Goal: Task Accomplishment & Management: Manage account settings

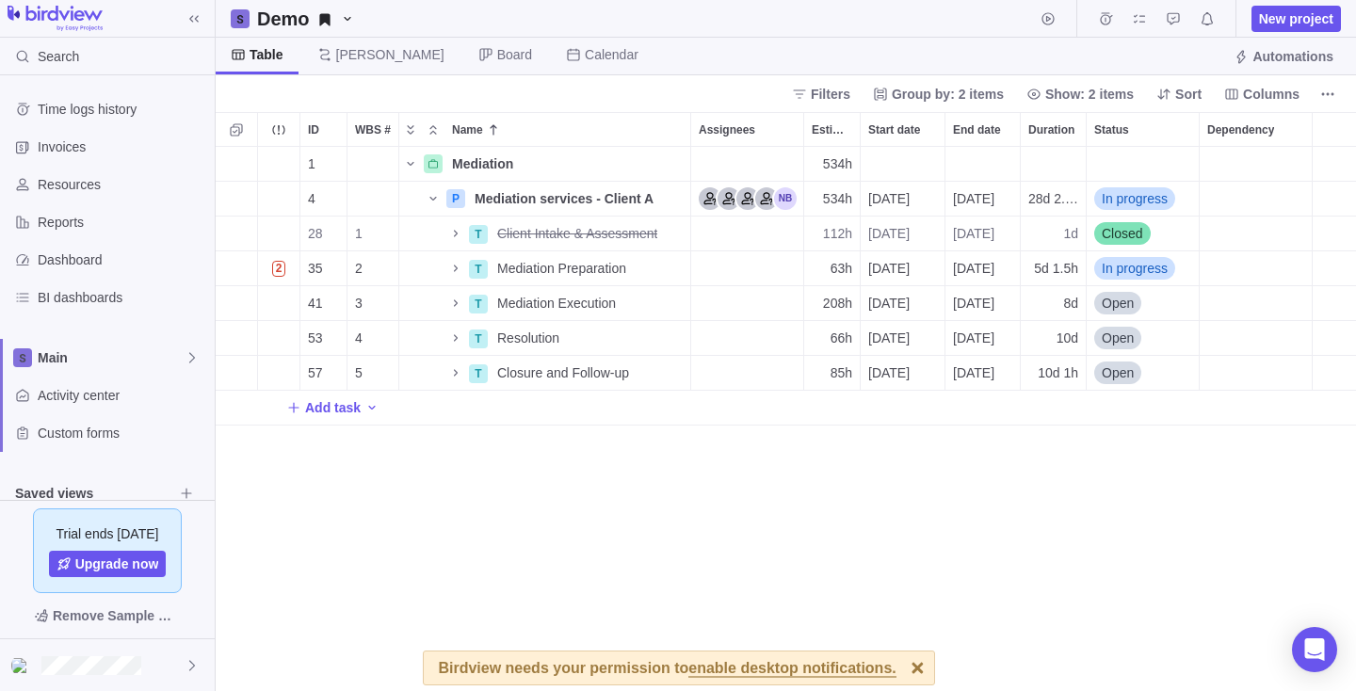
click at [876, 670] on span "enable desktop notifications." at bounding box center [792, 669] width 207 height 17
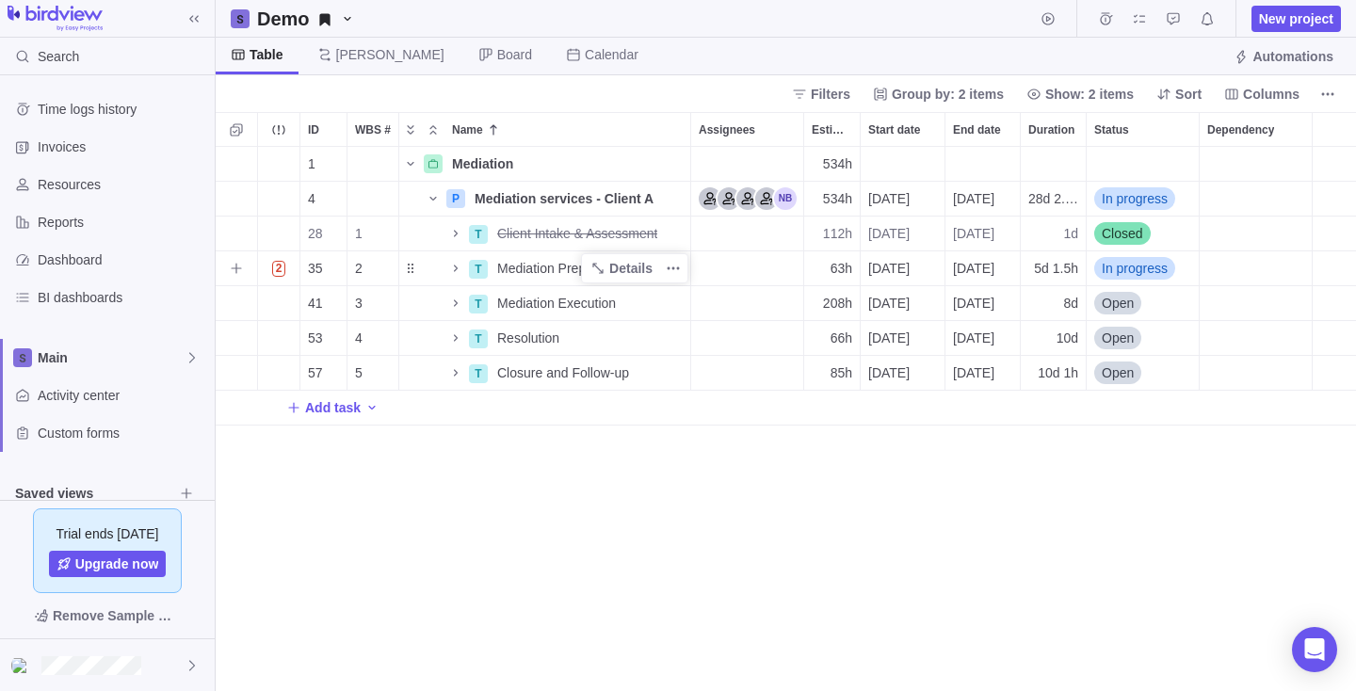
click at [536, 262] on span "Mediation Preparation" at bounding box center [561, 268] width 129 height 19
click at [545, 298] on div "ID WBS # Name Assignees Estimated hours Start date End date Duration Status Dep…" at bounding box center [786, 401] width 1141 height 579
click at [628, 268] on span "Details" at bounding box center [630, 268] width 43 height 19
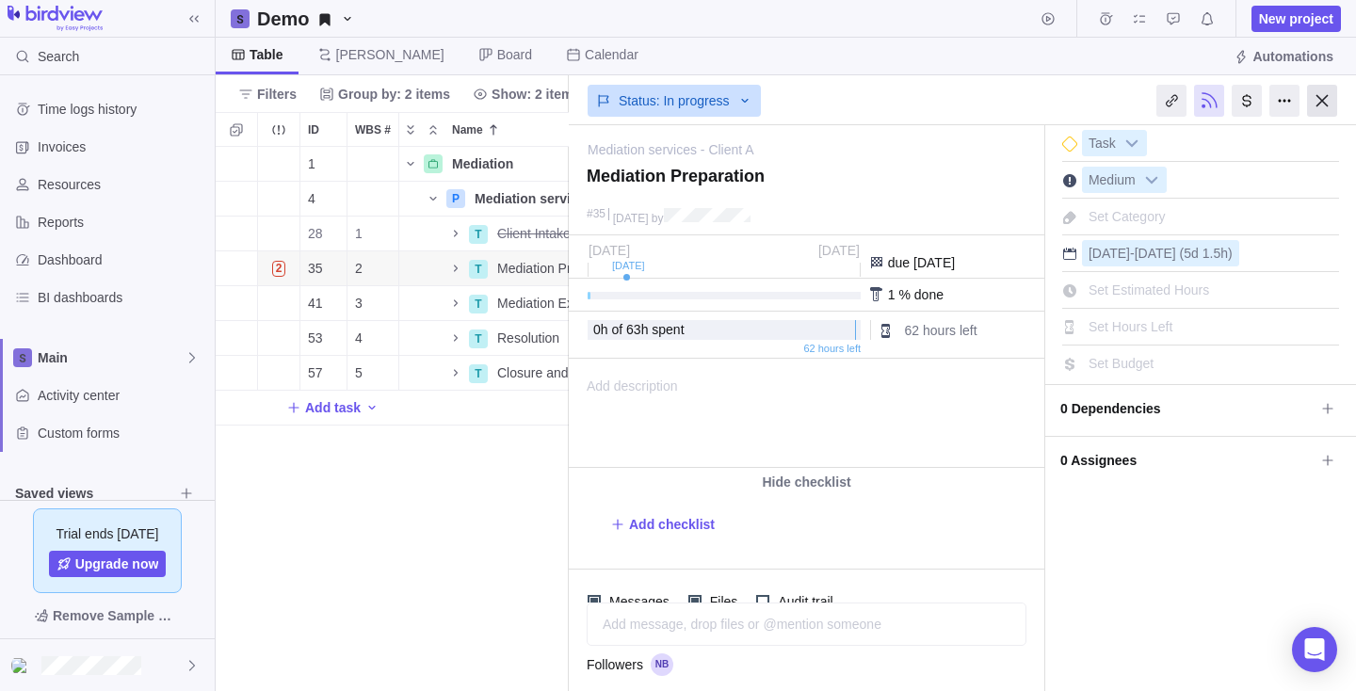
click at [1321, 96] on div at bounding box center [1322, 101] width 30 height 32
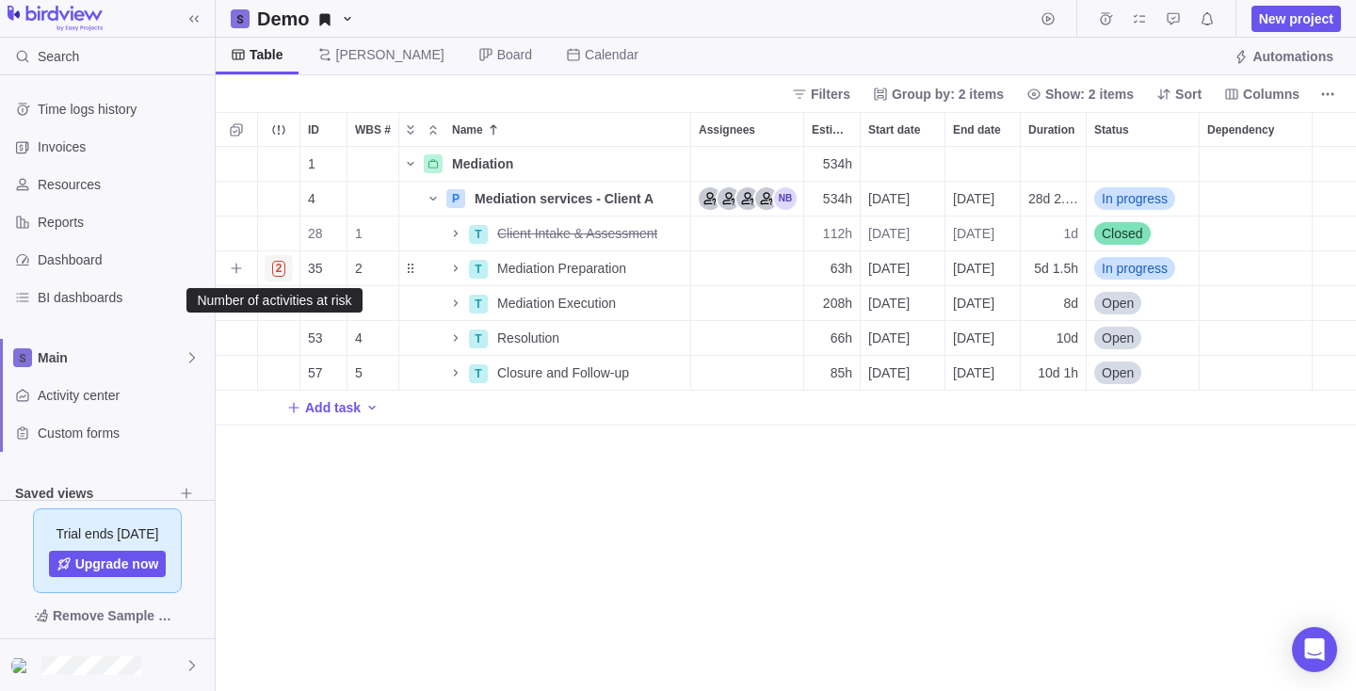
click at [280, 268] on span "2" at bounding box center [279, 269] width 14 height 16
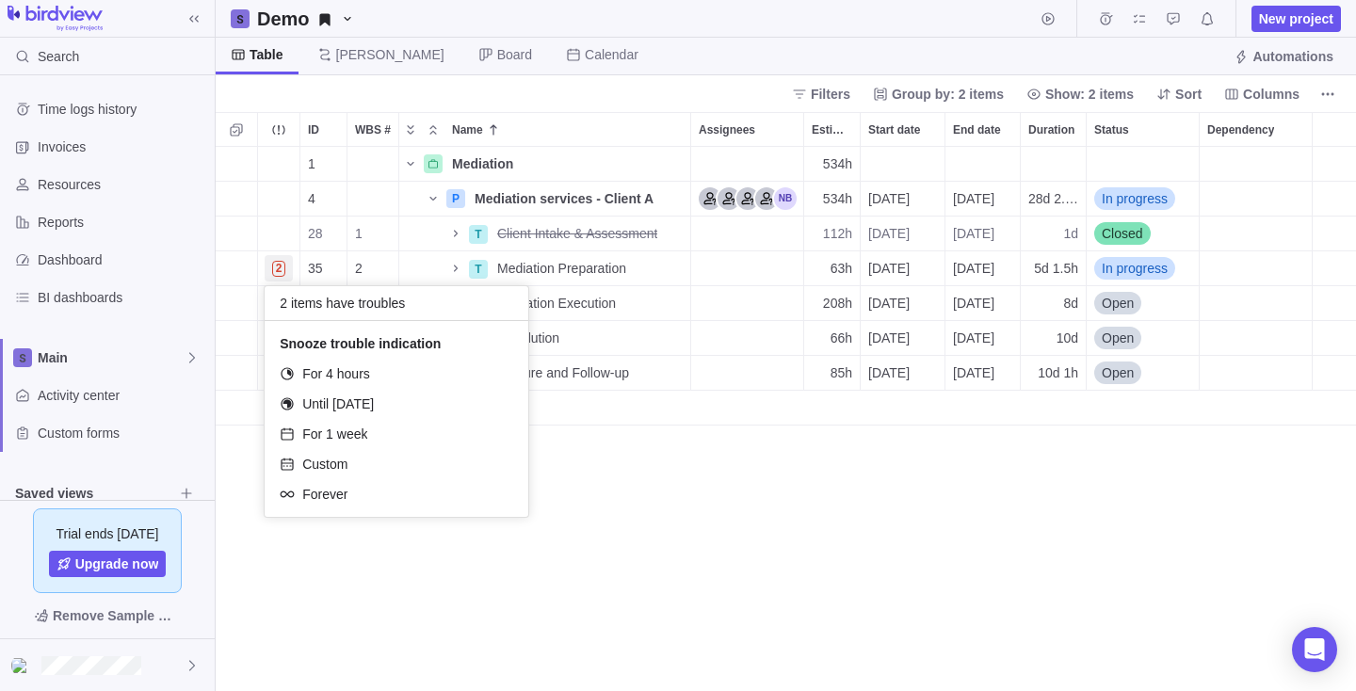
click at [667, 463] on div "ID WBS # Name Assignees Estimated hours Start date End date Duration Status Dep…" at bounding box center [786, 401] width 1141 height 579
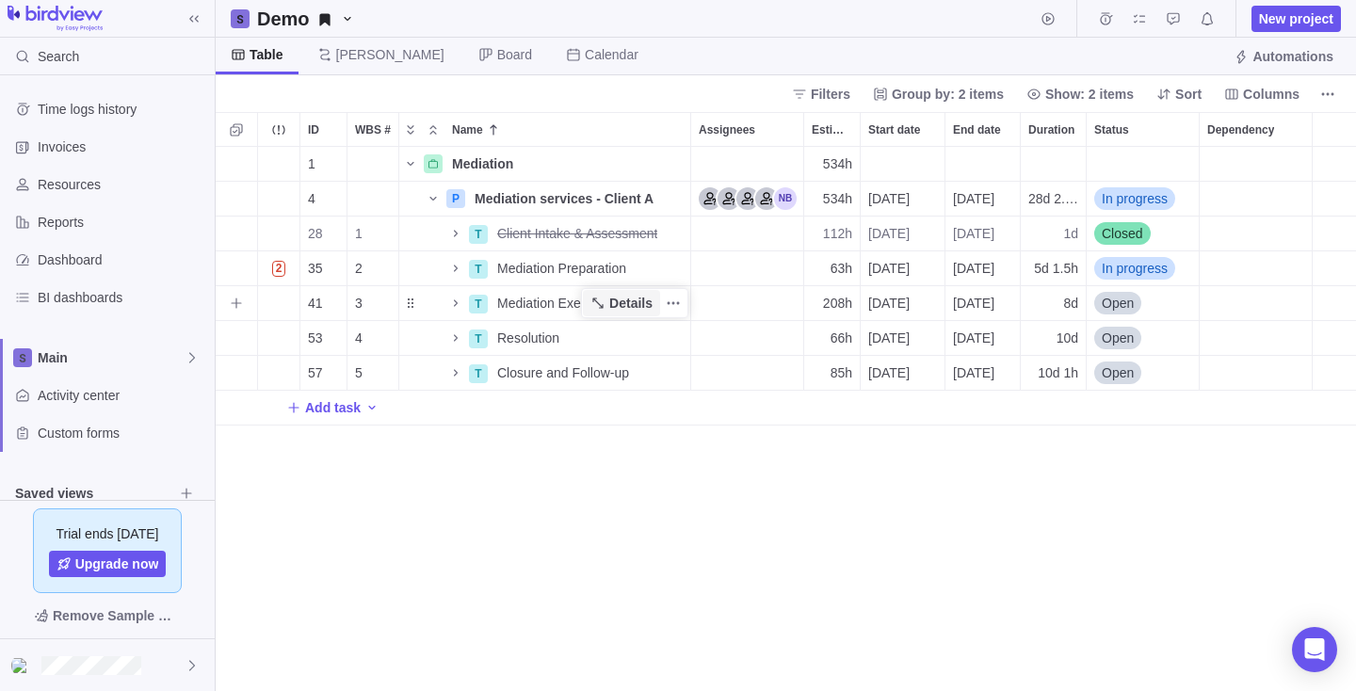
click at [637, 301] on span "Details" at bounding box center [630, 303] width 43 height 19
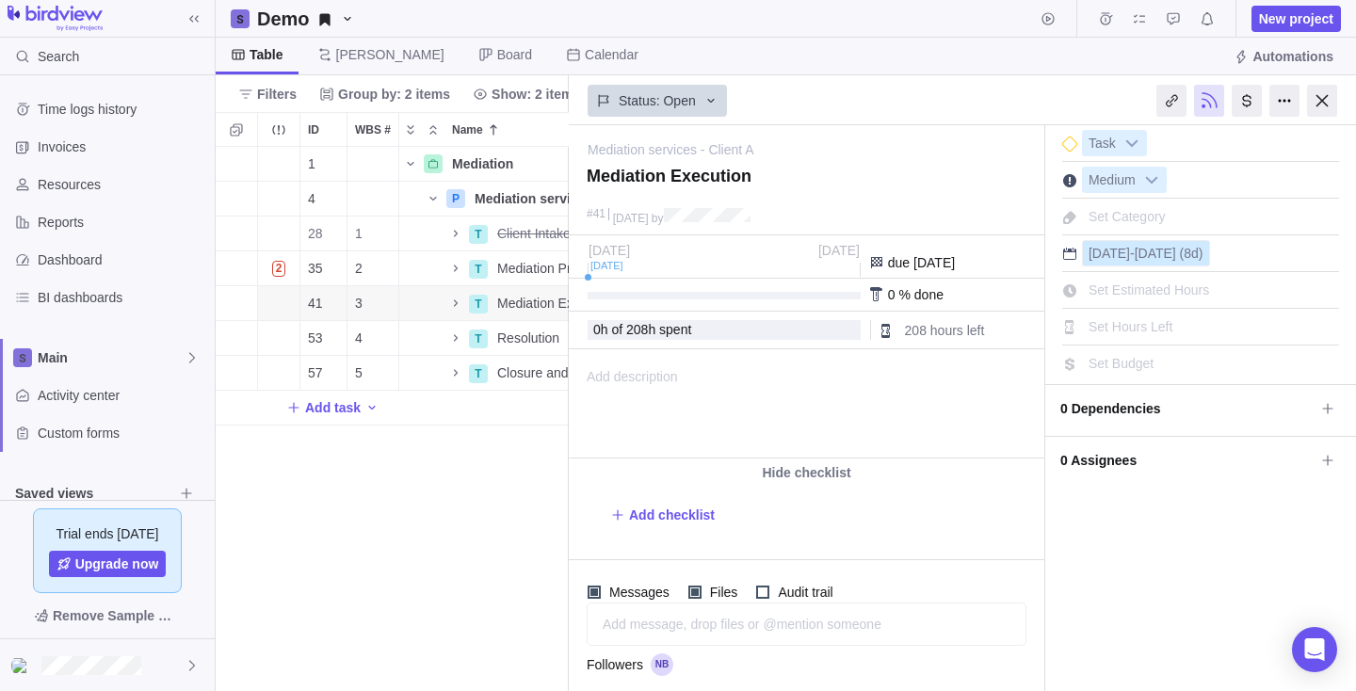
click at [1135, 250] on span "-" at bounding box center [1132, 253] width 5 height 15
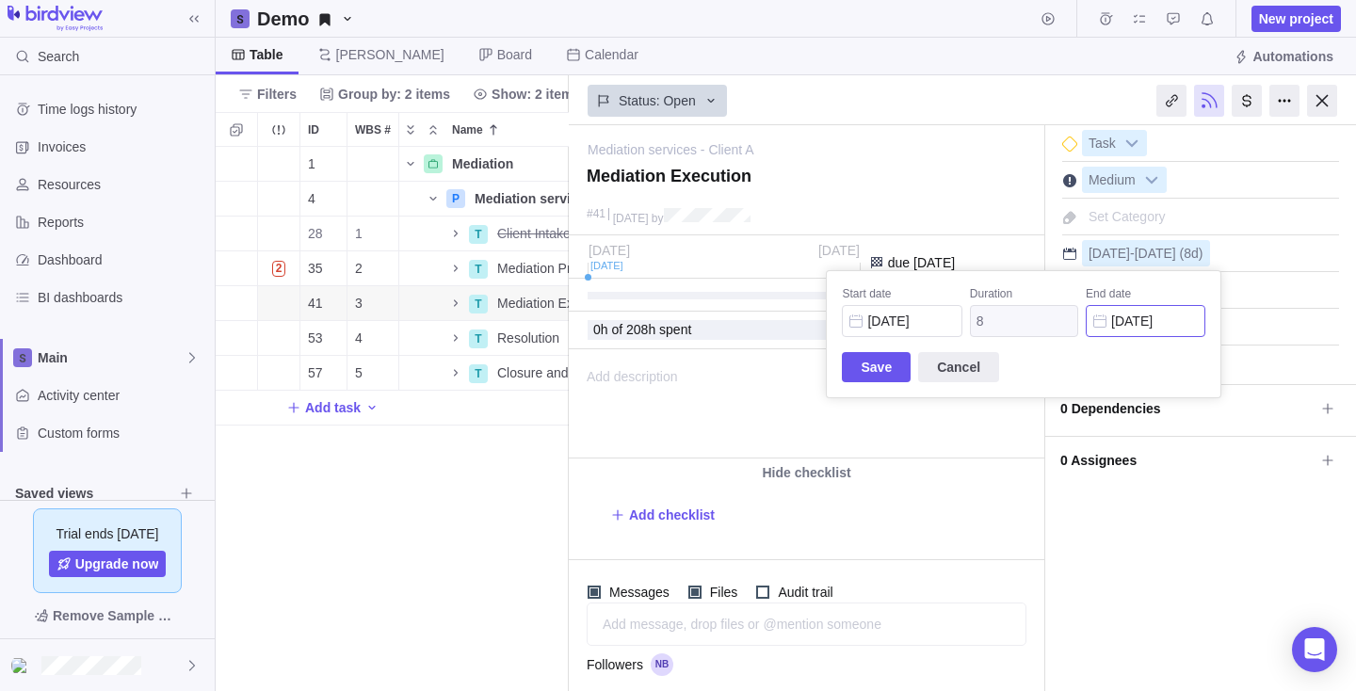
click at [1180, 319] on div "Mediation services - Client A — change Mediation Execution #41 [DATE] by Activi…" at bounding box center [962, 408] width 787 height 566
click at [969, 365] on span "Cancel" at bounding box center [958, 367] width 43 height 23
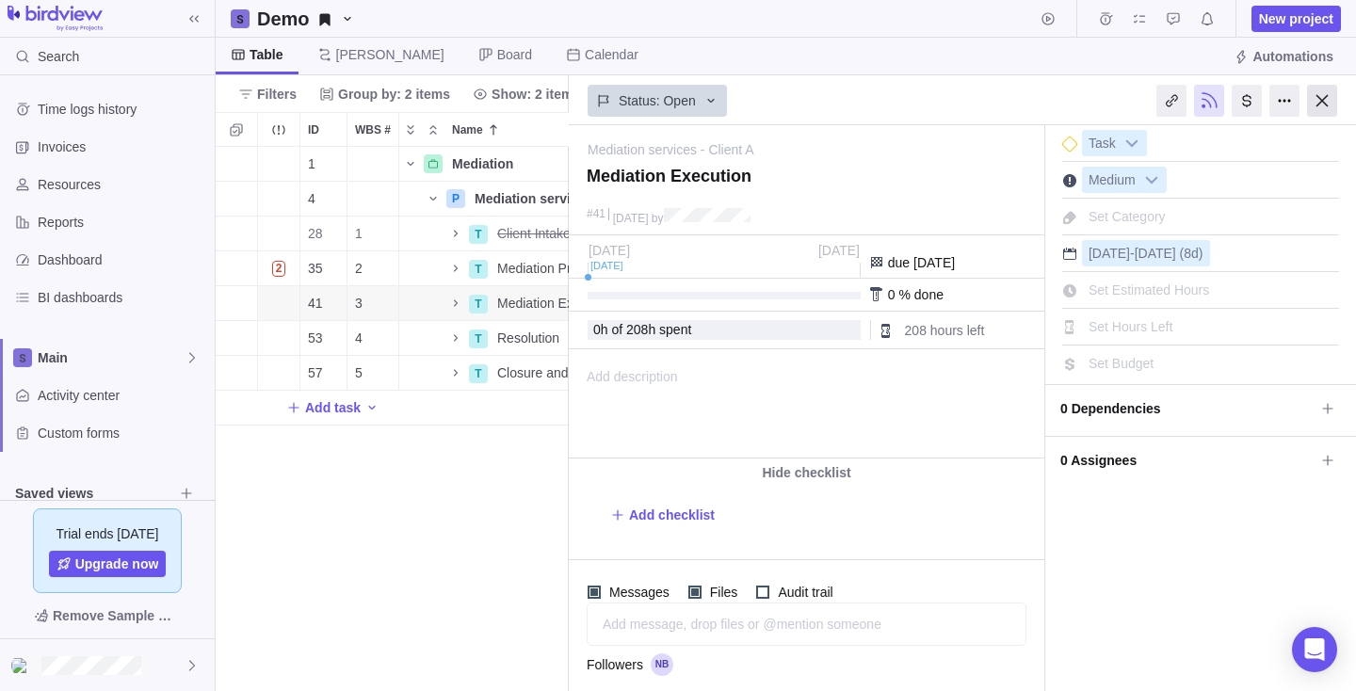
click at [1324, 98] on div at bounding box center [1322, 101] width 30 height 32
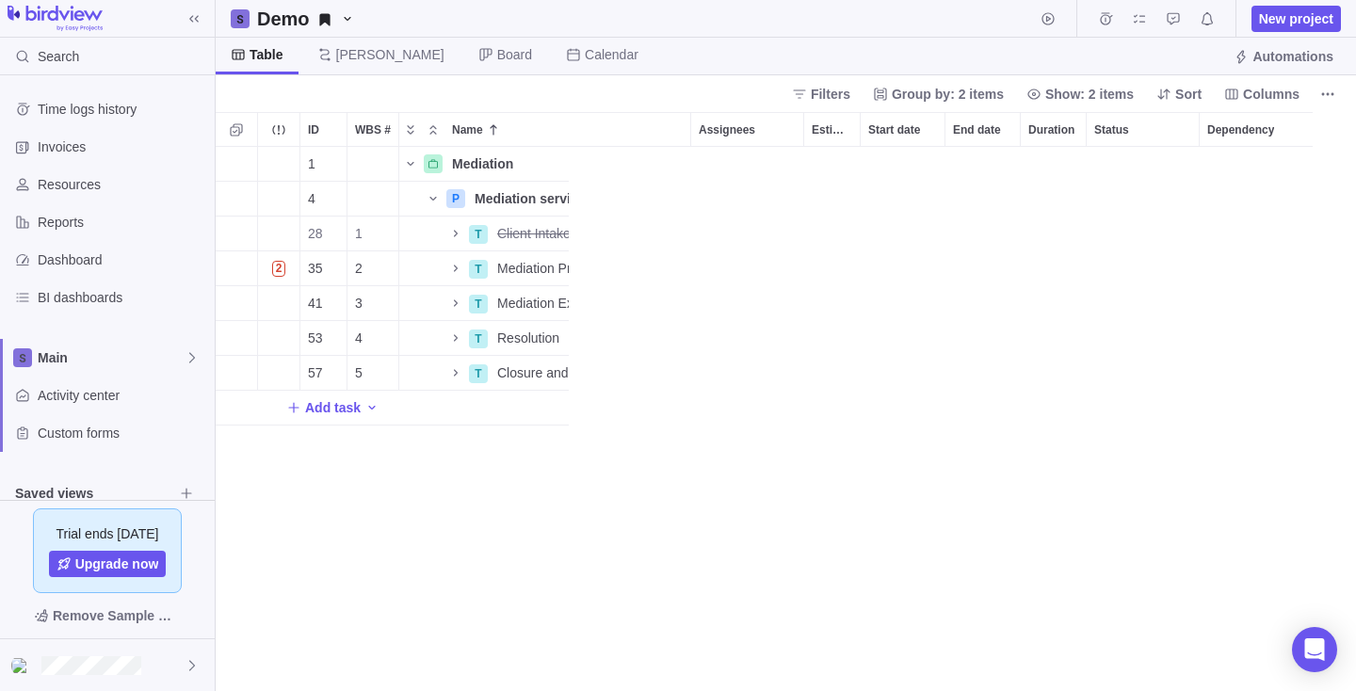
scroll to position [544, 1141]
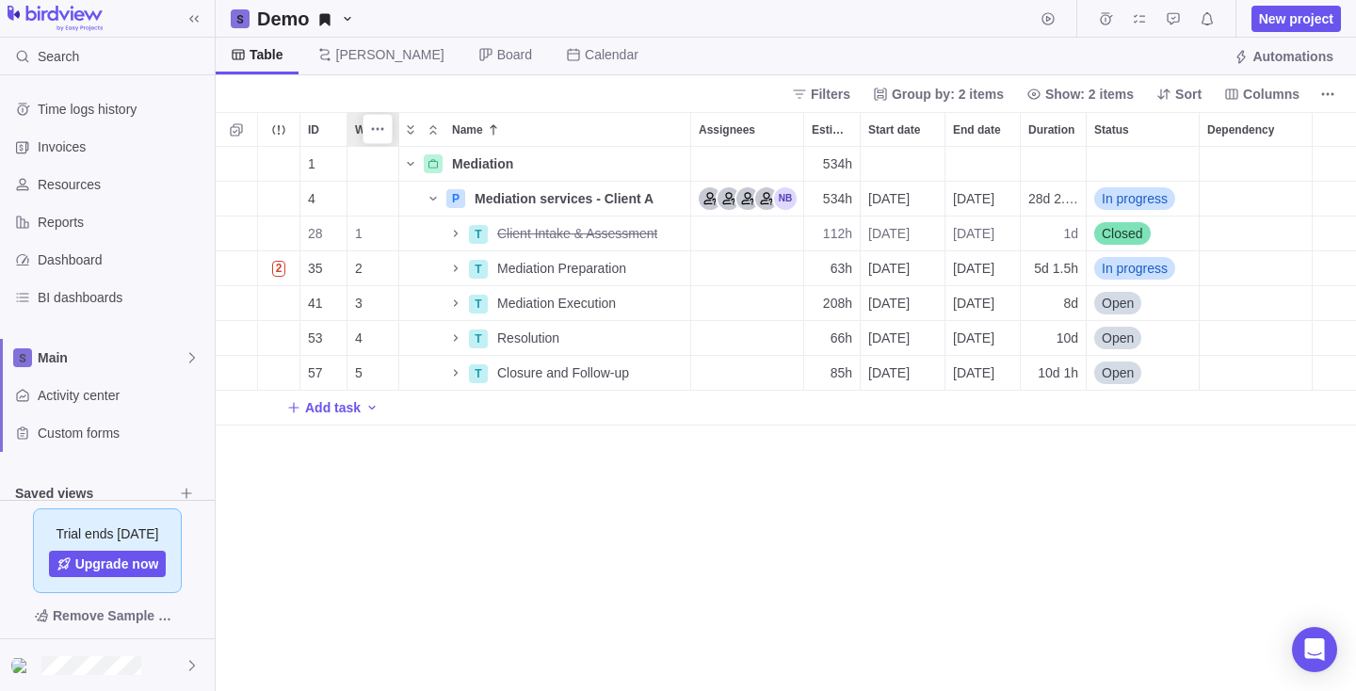
click at [358, 125] on span "WBS #" at bounding box center [373, 130] width 36 height 19
click at [381, 126] on icon "More actions" at bounding box center [377, 129] width 15 height 15
click at [405, 467] on div "ID WBS # Name Assignees Estimated hours Start date End date Duration Status Dep…" at bounding box center [786, 401] width 1141 height 579
click at [456, 304] on icon "Name" at bounding box center [456, 303] width 4 height 7
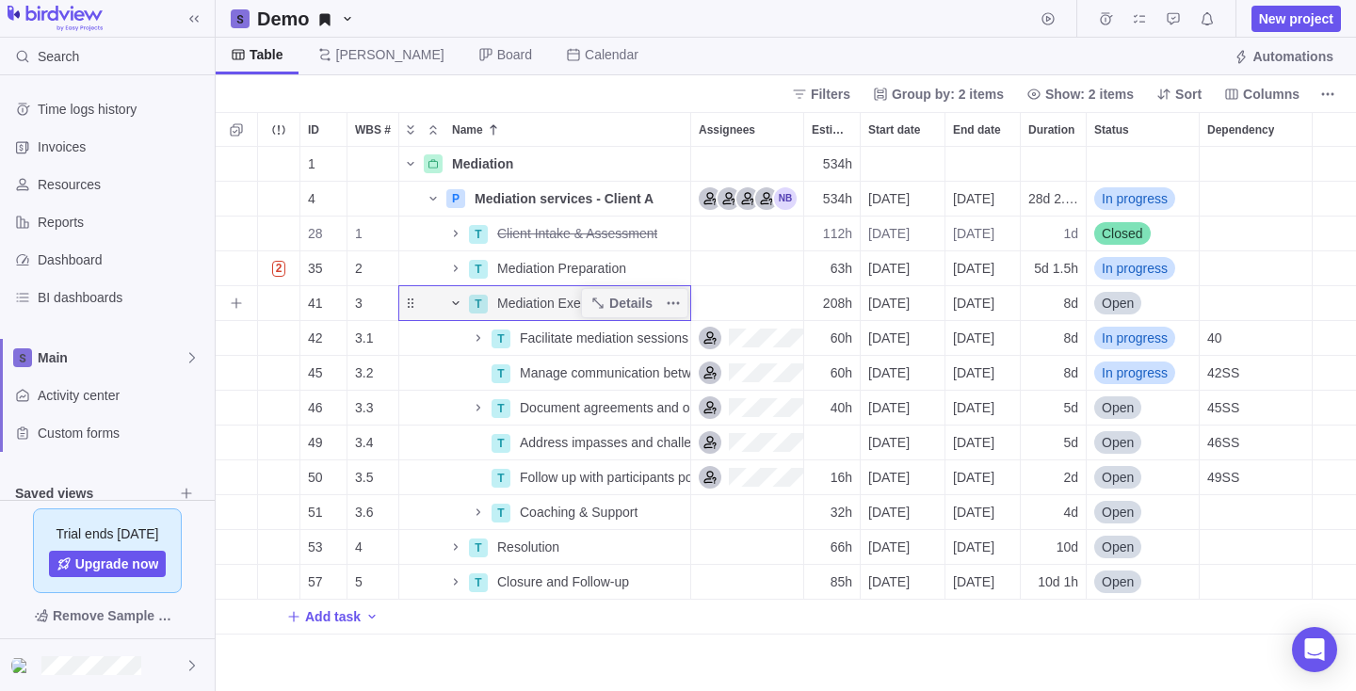
click at [456, 303] on icon "Name" at bounding box center [455, 303] width 15 height 15
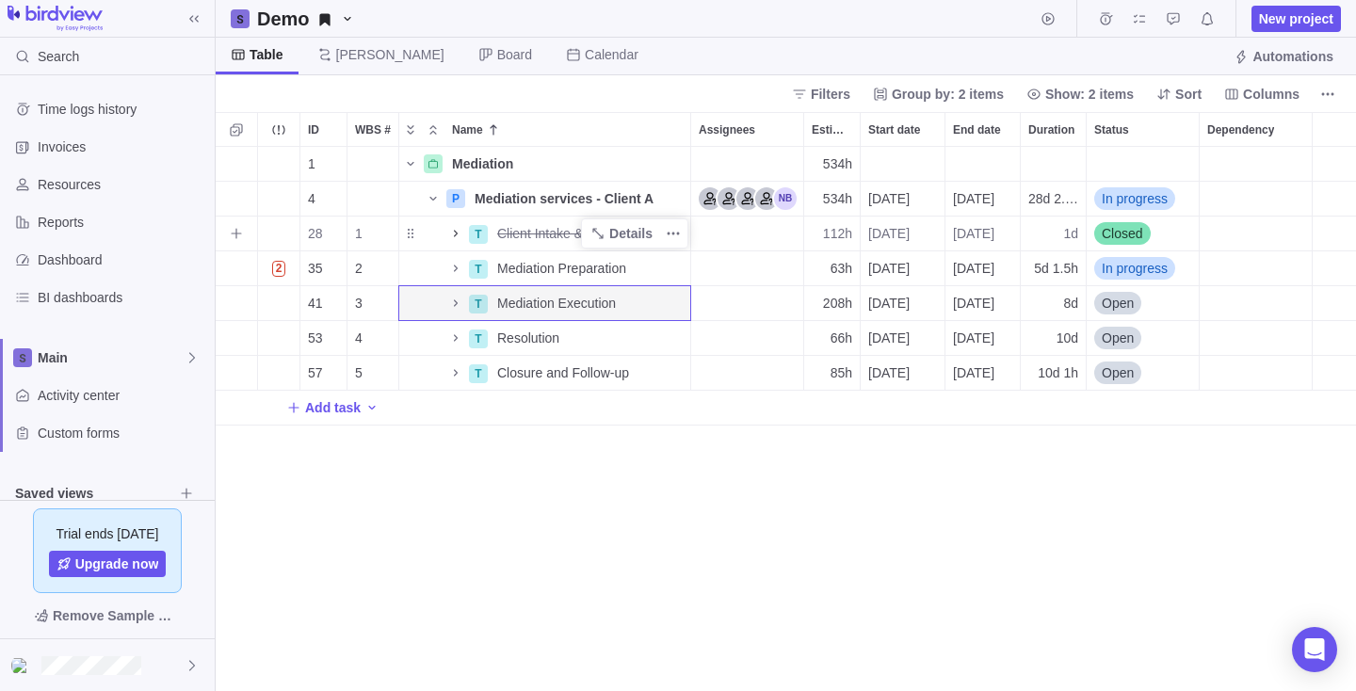
click at [457, 234] on icon "Name" at bounding box center [456, 233] width 4 height 7
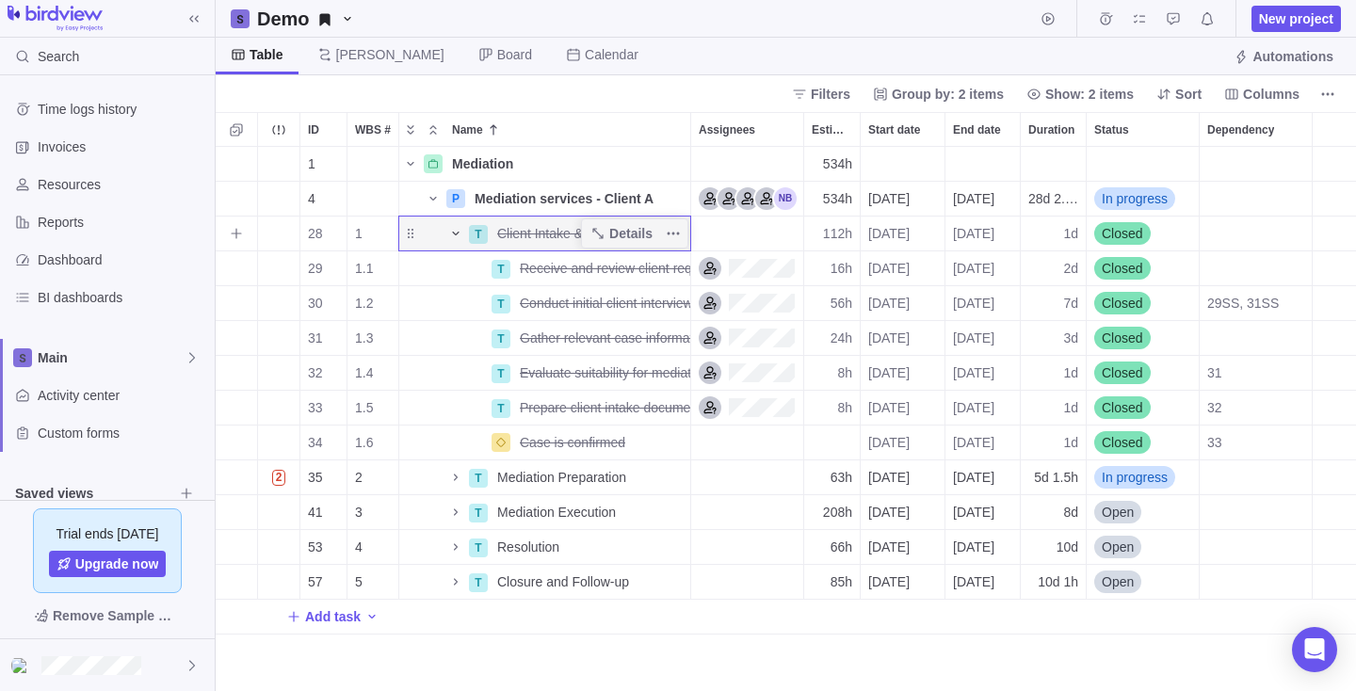
click at [457, 235] on icon "Name" at bounding box center [455, 234] width 7 height 4
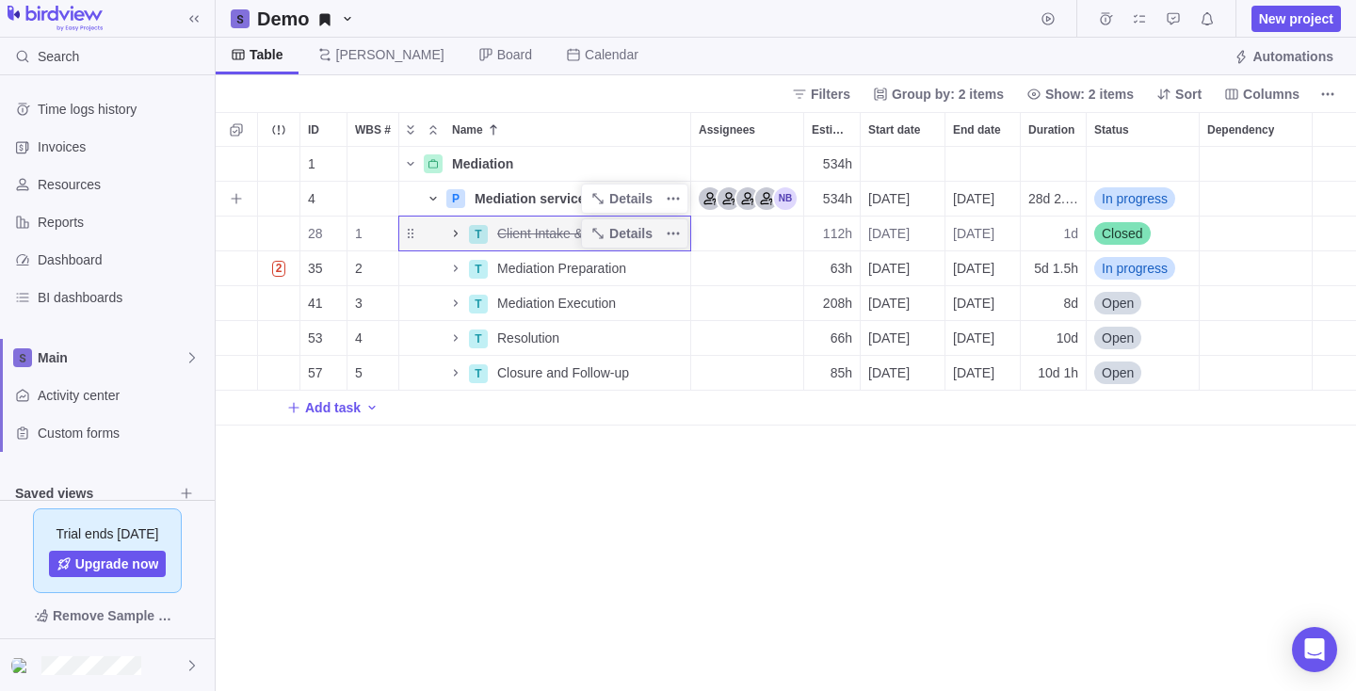
click at [431, 199] on icon "Name" at bounding box center [433, 199] width 7 height 4
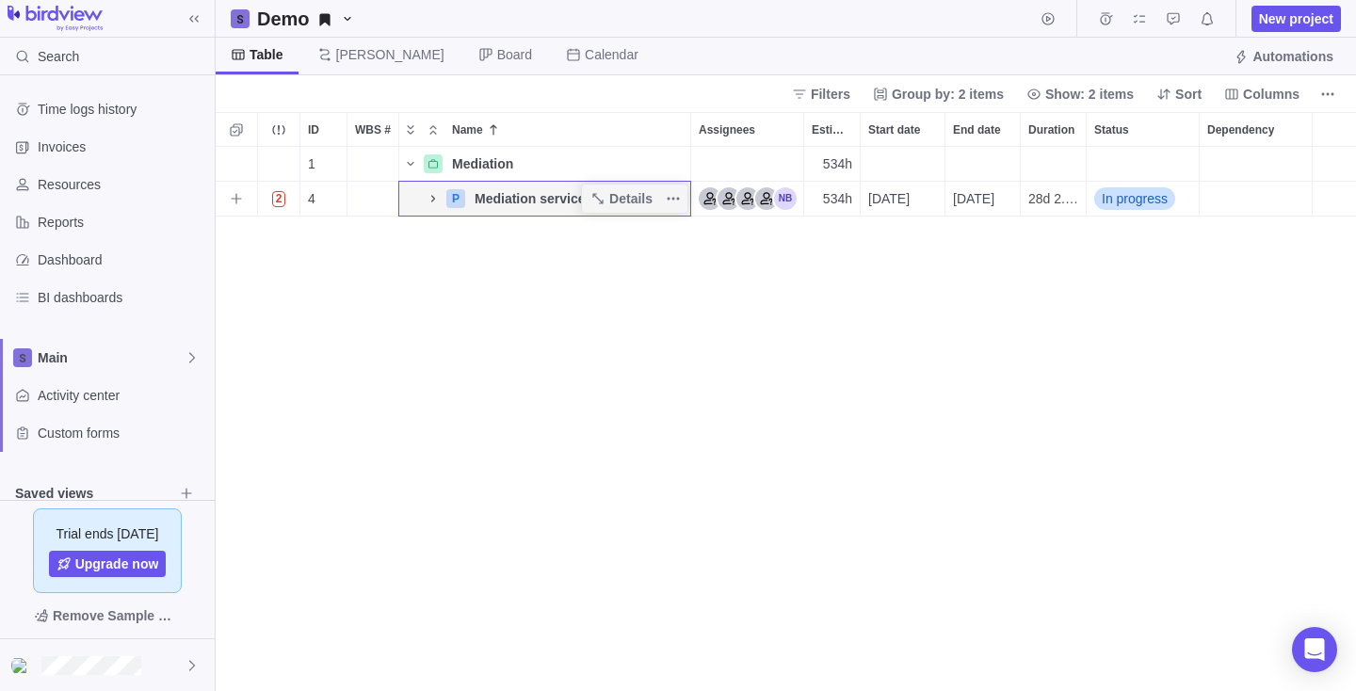
click at [432, 195] on icon "Name" at bounding box center [433, 198] width 15 height 15
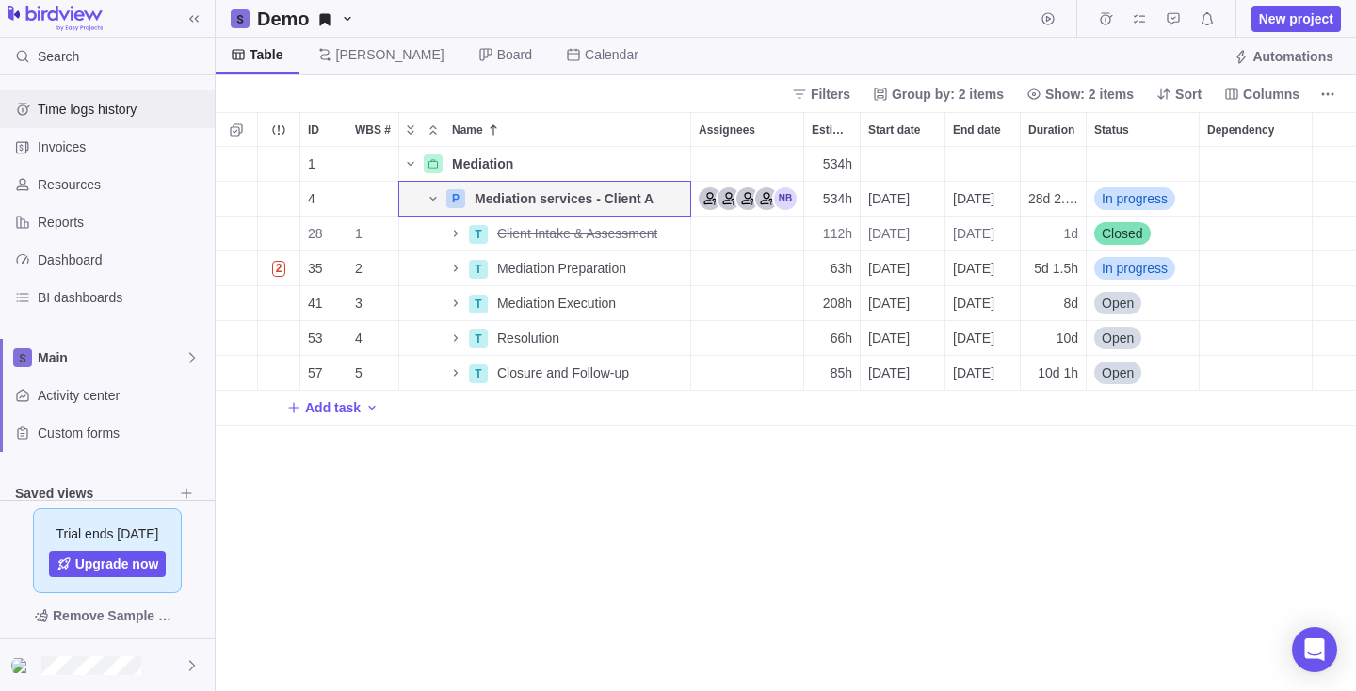
scroll to position [0, 0]
click at [80, 105] on span "Time logs history" at bounding box center [123, 109] width 170 height 19
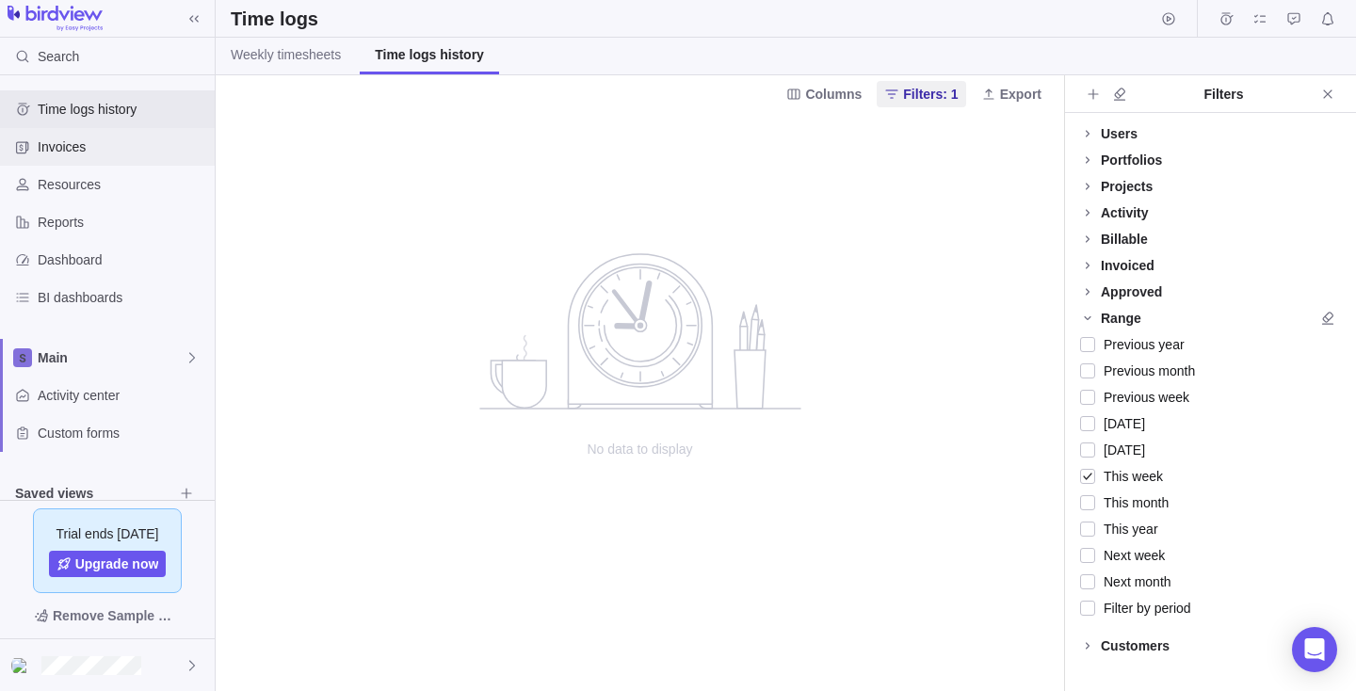
click at [54, 144] on span "Invoices" at bounding box center [123, 147] width 170 height 19
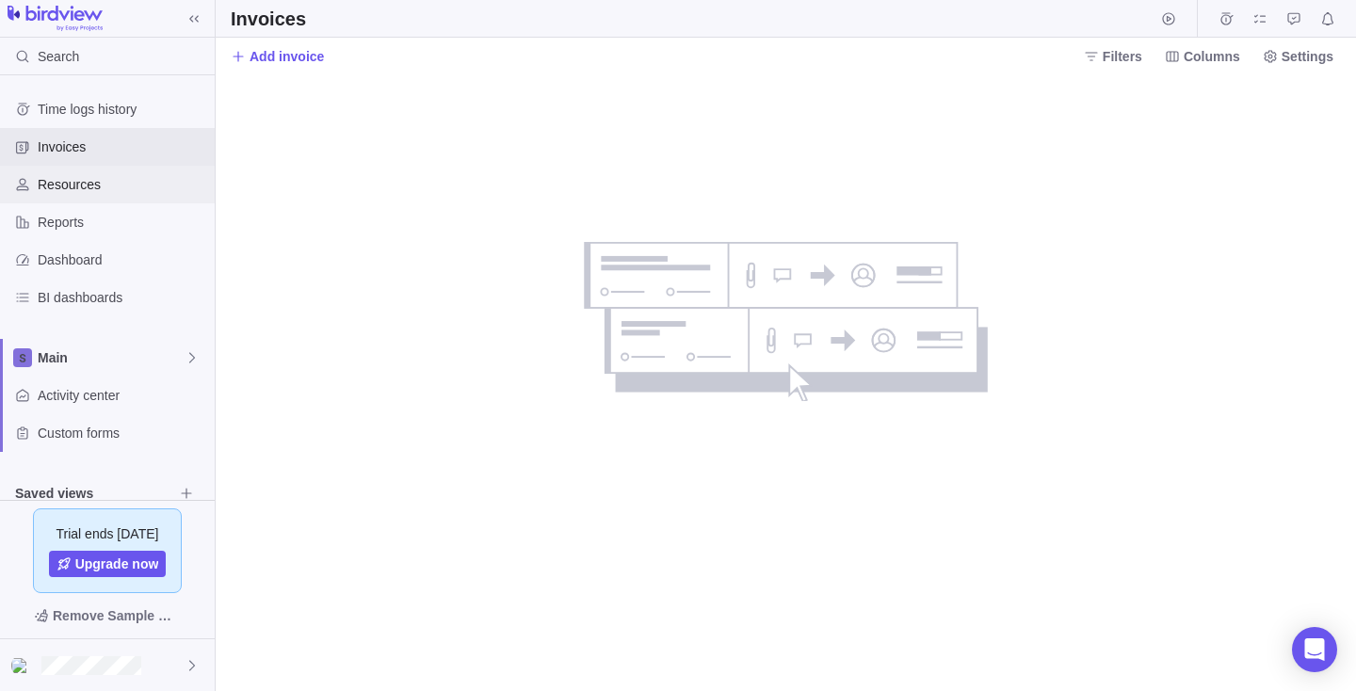
click at [56, 183] on span "Resources" at bounding box center [123, 184] width 170 height 19
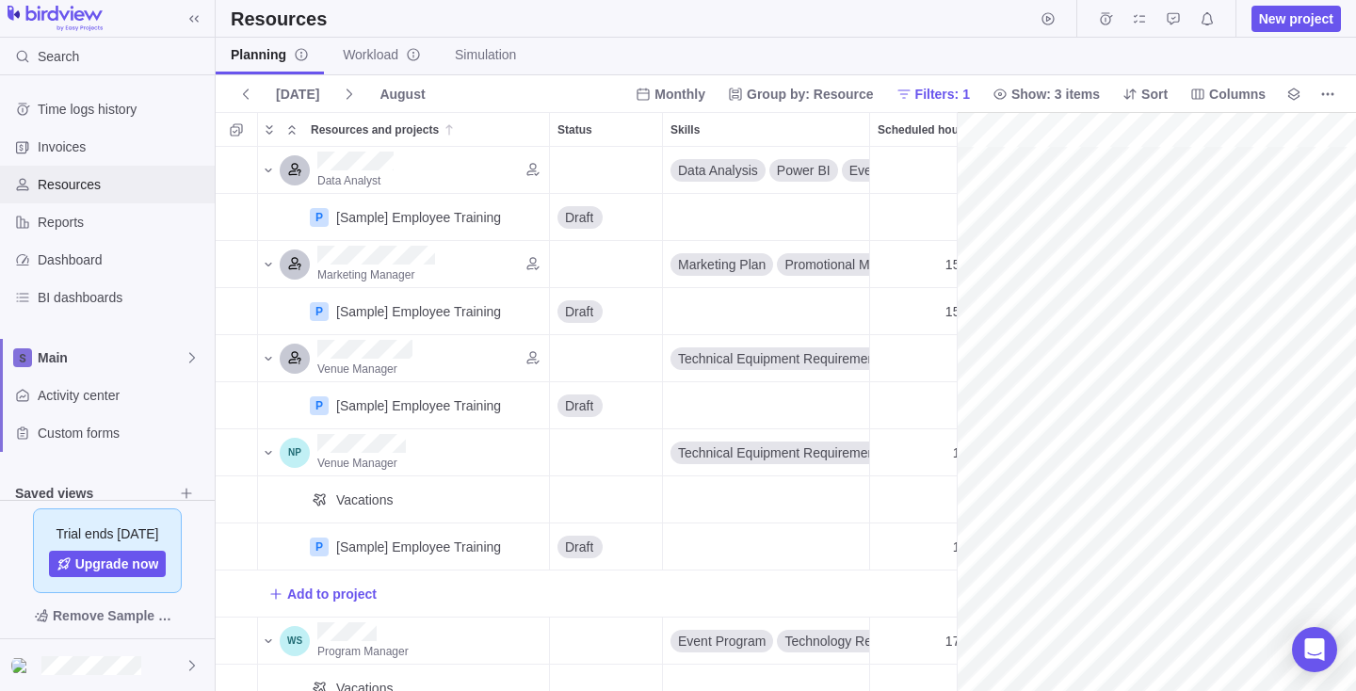
scroll to position [0, 334]
click at [63, 220] on span "Reports" at bounding box center [123, 222] width 170 height 19
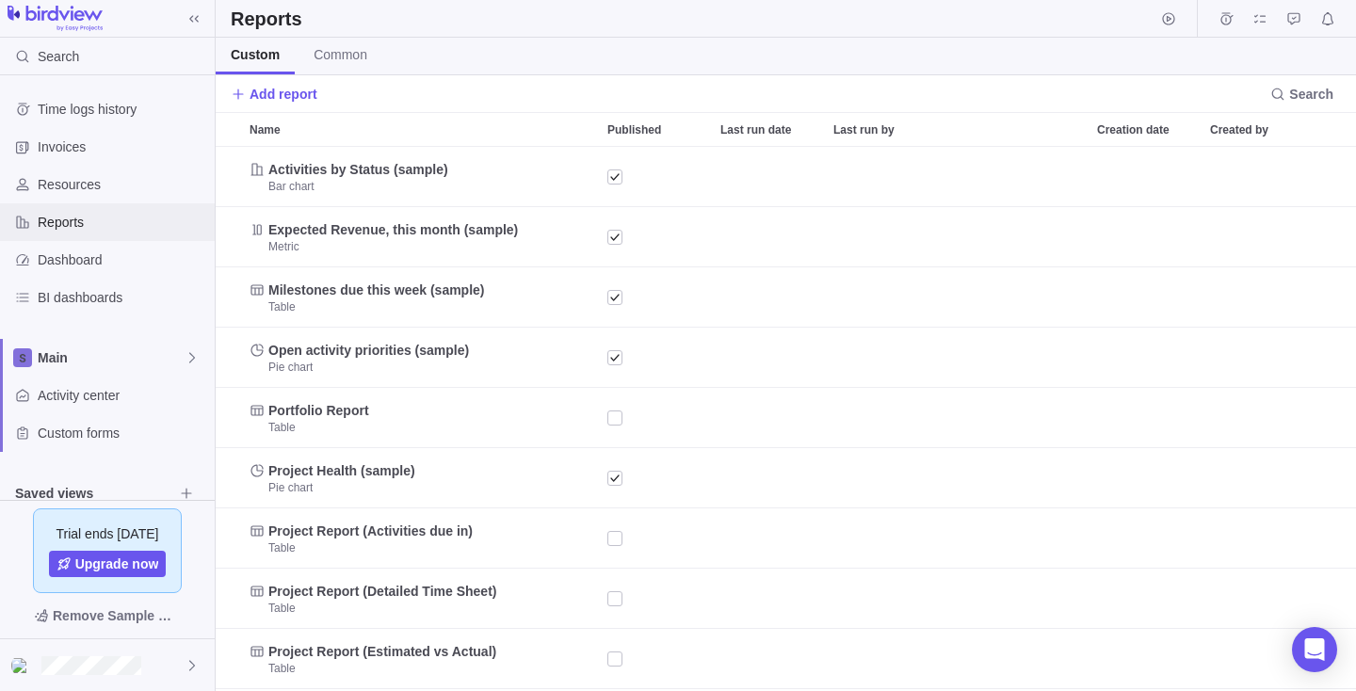
scroll to position [544, 1141]
click at [73, 391] on span "Activity center" at bounding box center [123, 395] width 170 height 19
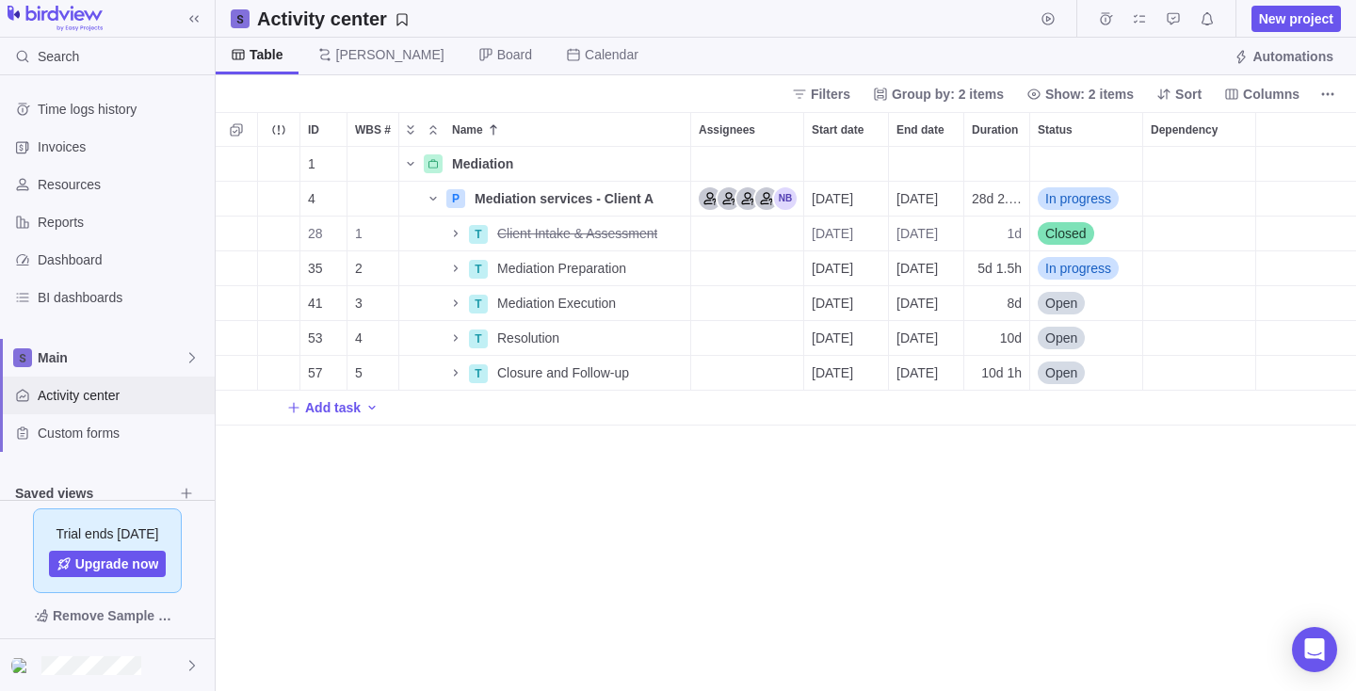
scroll to position [544, 1141]
